Goal: Navigation & Orientation: Find specific page/section

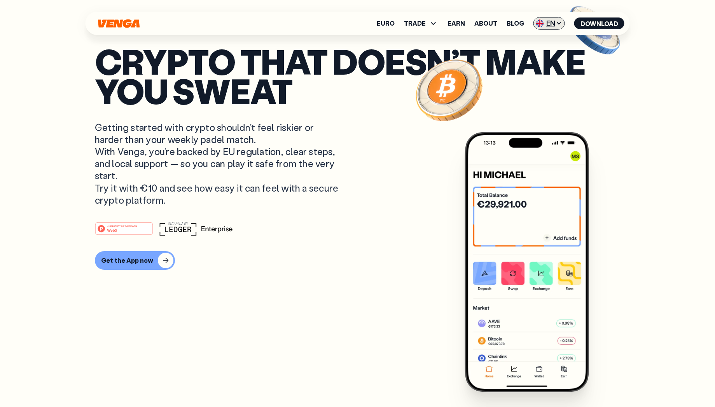
click at [557, 26] on icon at bounding box center [559, 23] width 6 height 6
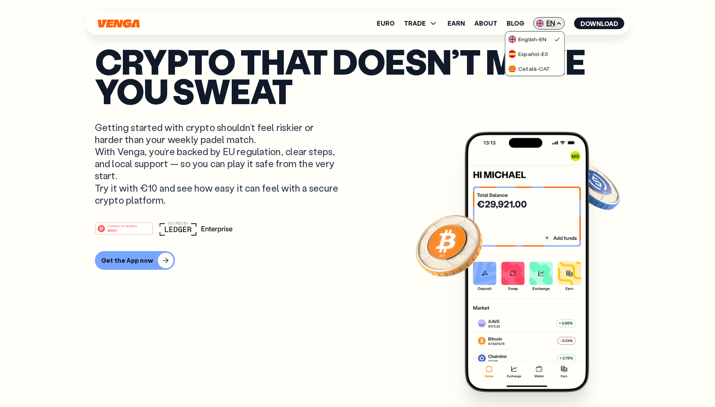
click at [559, 25] on icon at bounding box center [559, 23] width 6 height 6
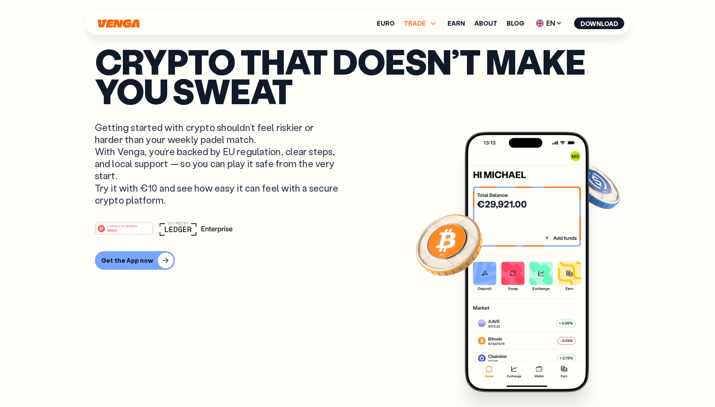
click at [419, 20] on span "TRADE" at bounding box center [415, 23] width 22 height 6
click at [422, 64] on link "Swap" at bounding box center [421, 63] width 18 height 8
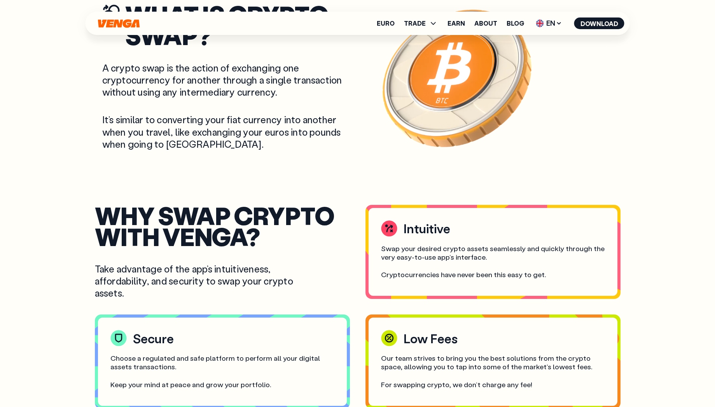
scroll to position [455, 0]
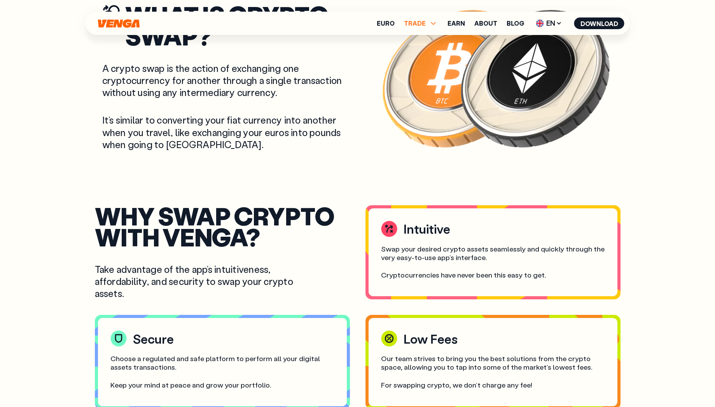
click at [435, 25] on icon at bounding box center [433, 23] width 9 height 9
click at [426, 75] on link "Exchange" at bounding box center [421, 74] width 31 height 8
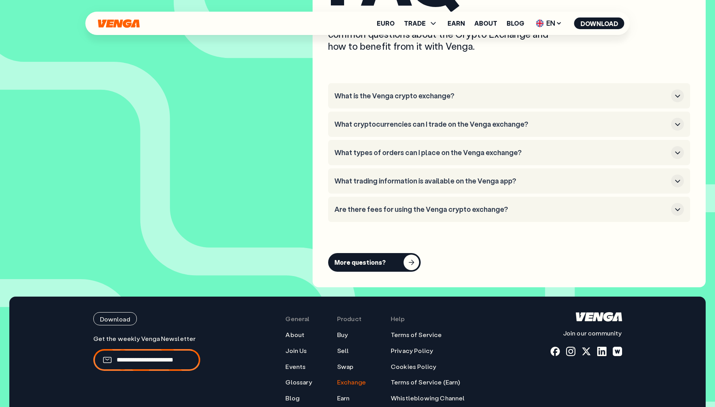
scroll to position [2688, 0]
click at [303, 347] on link "Join Us" at bounding box center [296, 351] width 21 height 8
click at [455, 26] on link "Earn" at bounding box center [457, 23] width 18 height 6
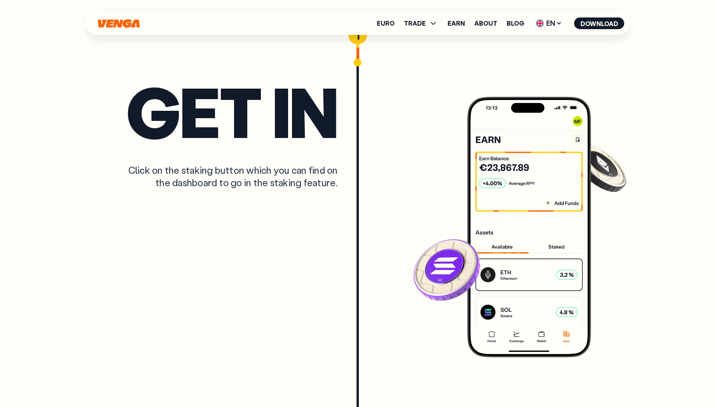
scroll to position [1856, 0]
